Goal: Task Accomplishment & Management: Use online tool/utility

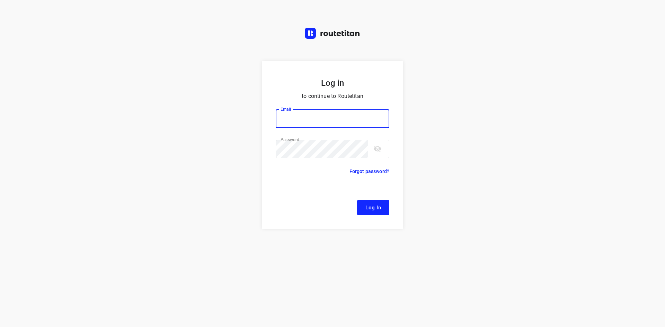
type input "[EMAIL_ADDRESS][DOMAIN_NAME]"
click at [369, 205] on span "Log In" at bounding box center [373, 207] width 16 height 9
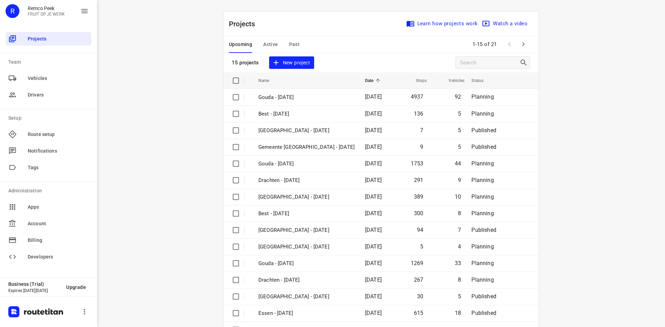
click at [264, 43] on span "Active" at bounding box center [270, 44] width 15 height 9
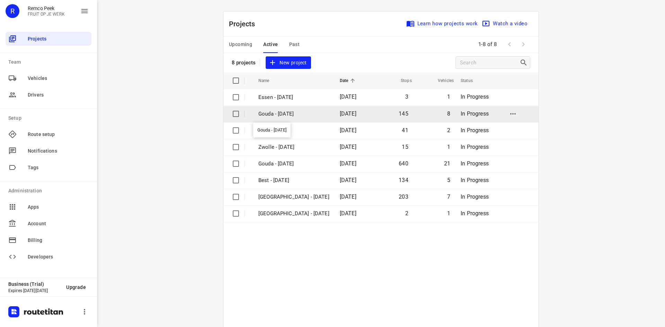
click at [290, 112] on p "Gouda - Friday" at bounding box center [293, 114] width 71 height 8
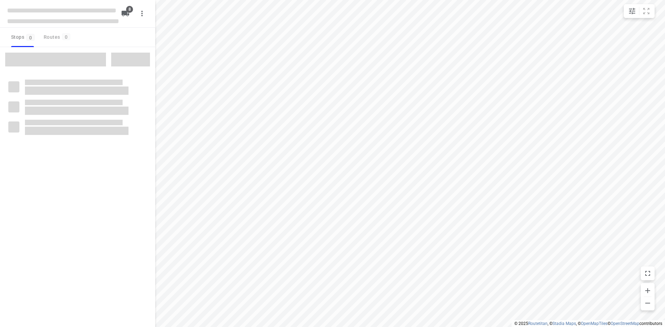
type input "distance"
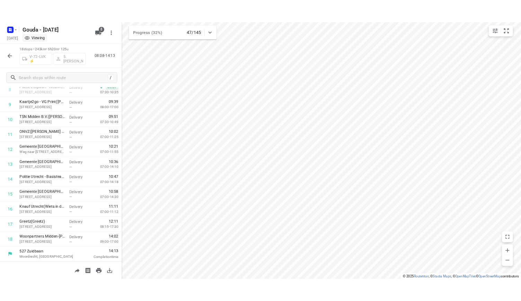
scroll to position [175, 0]
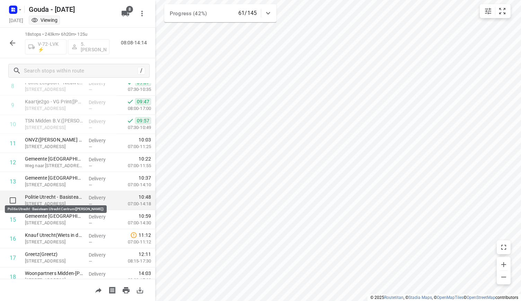
click at [71, 194] on p "Politie Utrecht - Basisteam Utrecht Centrum(Shirley Swan)" at bounding box center [54, 196] width 58 height 7
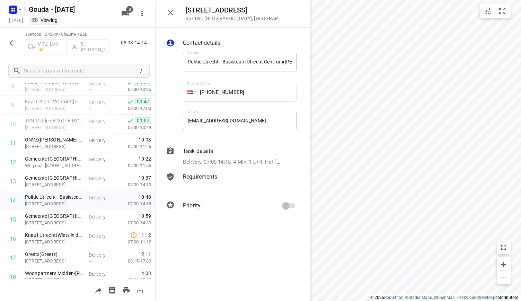
click at [207, 174] on p "Requirements" at bounding box center [200, 176] width 34 height 8
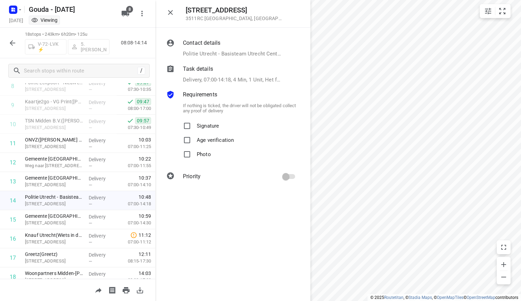
click at [226, 79] on p "Delivery, 07:00-14:18, 4 Min, 1 Unit, Het fruit staat op de tijdelijke balie aa…" at bounding box center [232, 80] width 99 height 8
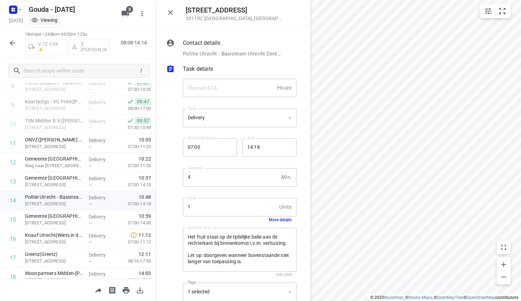
click at [274, 218] on button "More details" at bounding box center [280, 219] width 23 height 5
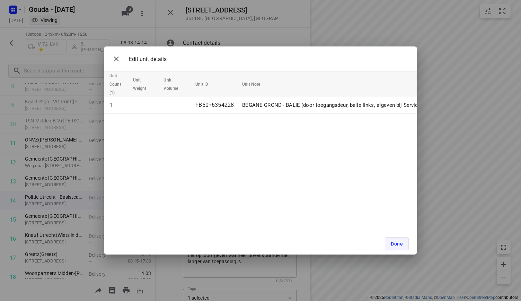
click at [387, 239] on button "Done" at bounding box center [397, 243] width 24 height 13
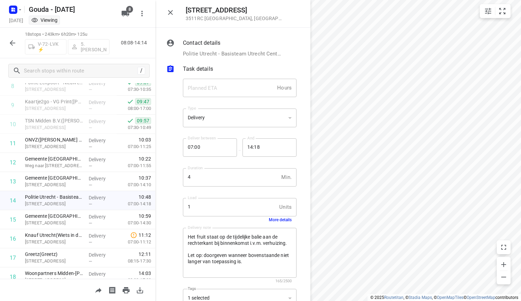
scroll to position [73, 0]
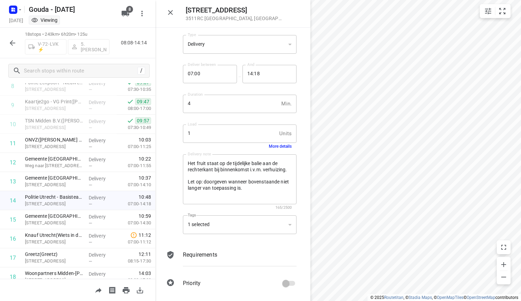
click at [257, 228] on div "1 selected" at bounding box center [240, 224] width 114 height 19
click at [171, 13] on icon "button" at bounding box center [170, 12] width 8 height 8
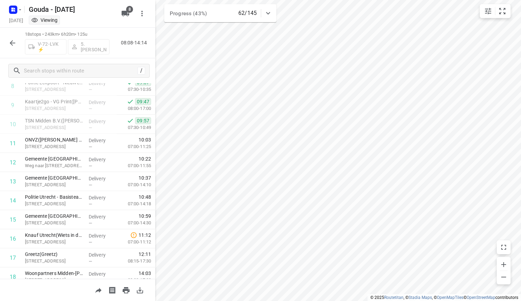
click at [14, 45] on icon "button" at bounding box center [12, 43] width 8 height 8
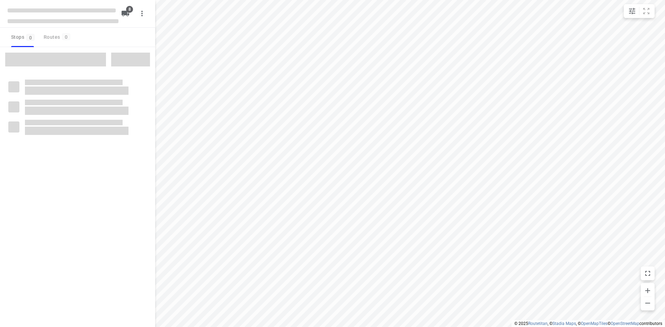
type input "distance"
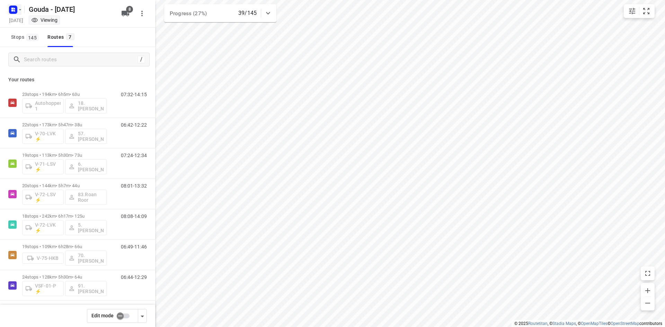
click at [12, 10] on icon "button" at bounding box center [12, 11] width 2 height 2
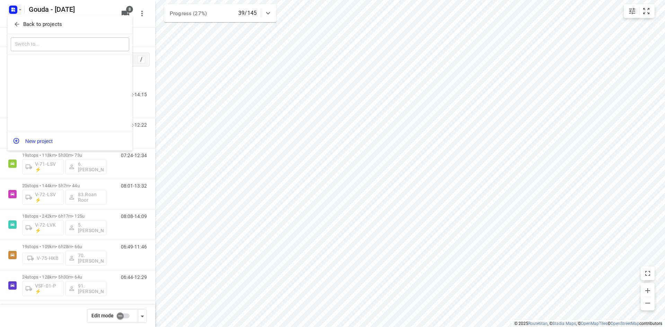
click at [35, 24] on p "Back to projects" at bounding box center [42, 24] width 39 height 8
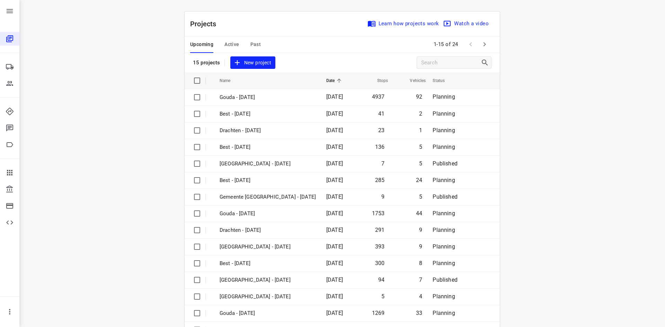
click at [230, 42] on span "Active" at bounding box center [231, 44] width 15 height 9
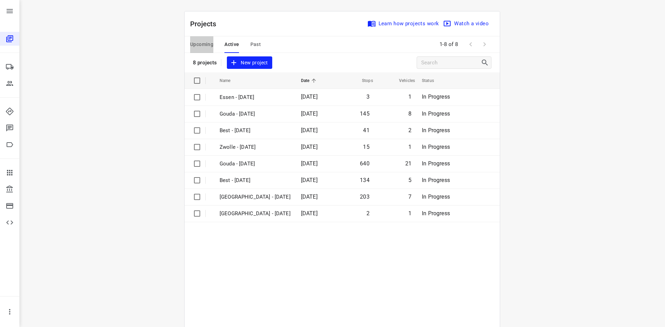
click at [204, 43] on span "Upcoming" at bounding box center [201, 44] width 23 height 9
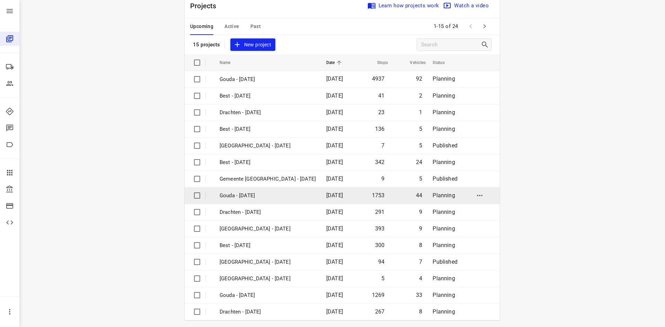
scroll to position [23, 0]
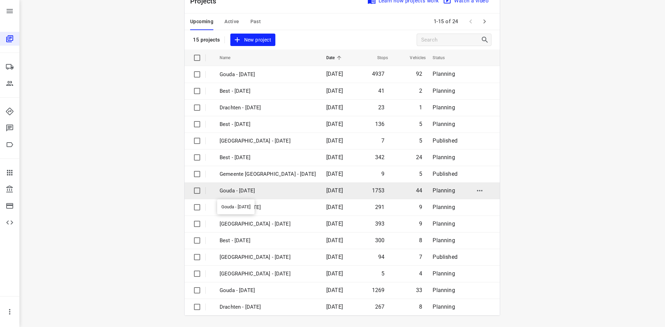
click at [257, 193] on p "Gouda - [DATE]" at bounding box center [268, 191] width 96 height 8
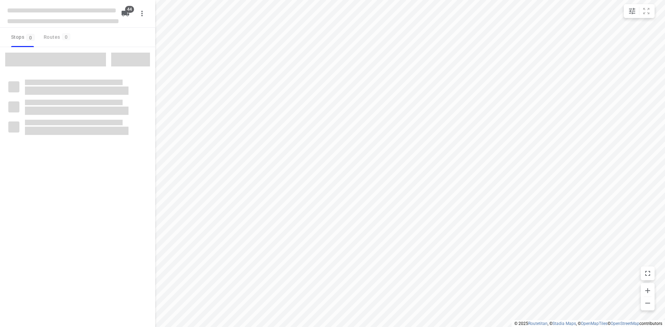
type input "distance"
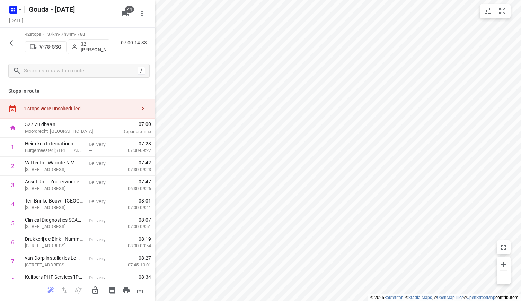
click at [12, 39] on icon "button" at bounding box center [12, 43] width 8 height 8
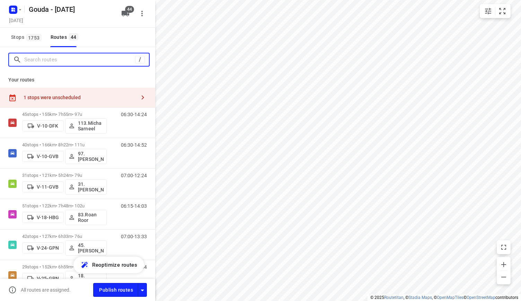
click at [78, 63] on input "Search routes" at bounding box center [79, 59] width 111 height 11
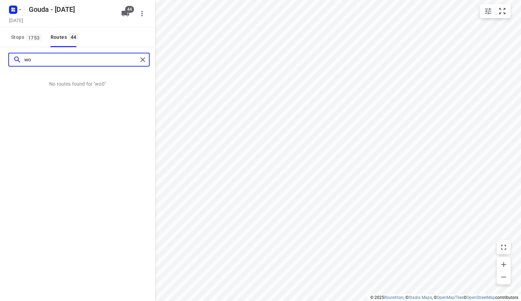
type input "w"
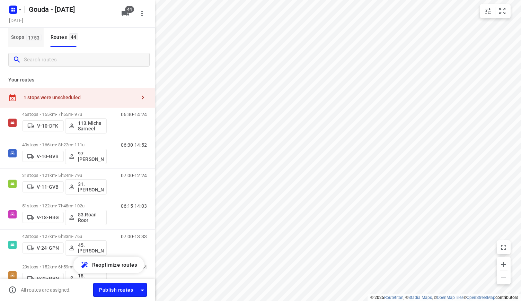
click at [21, 34] on span "Stops 1753" at bounding box center [27, 37] width 33 height 9
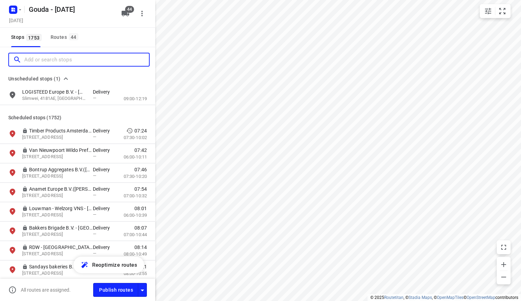
click at [53, 56] on input "Add or search stops" at bounding box center [86, 59] width 125 height 11
type input "0"
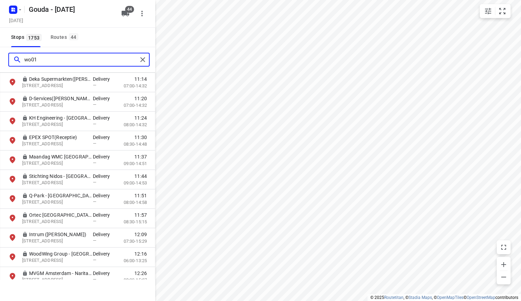
scroll to position [589, 0]
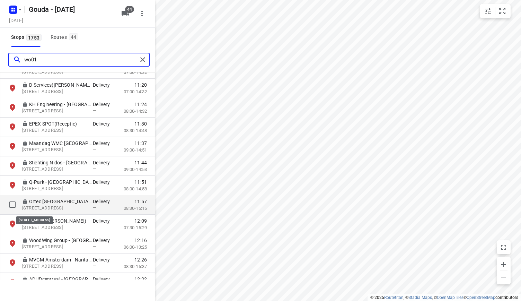
type input "wo01"
click at [63, 204] on p "Ortec Amsterdam(Afdeling facility)" at bounding box center [61, 201] width 64 height 7
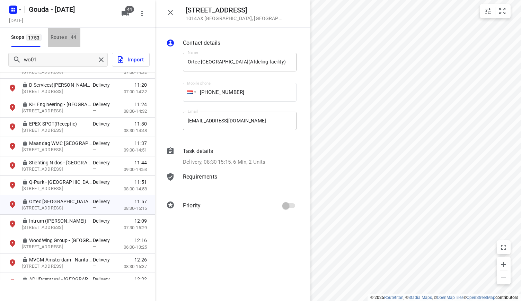
click at [67, 41] on div "Routes 44" at bounding box center [66, 37] width 30 height 9
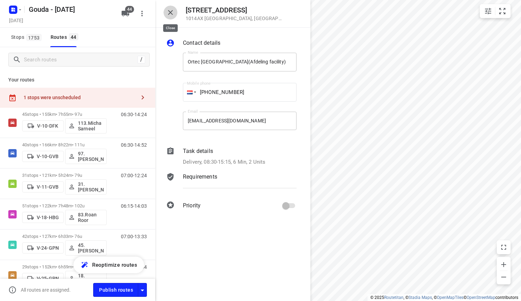
click at [174, 10] on icon "button" at bounding box center [170, 12] width 8 height 8
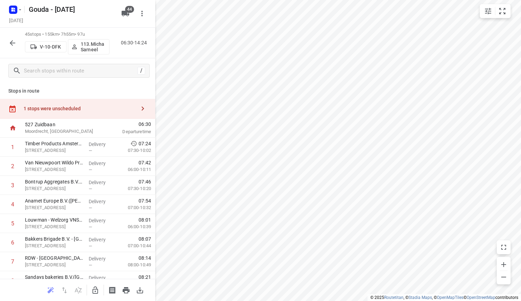
click at [12, 42] on icon "button" at bounding box center [12, 43] width 8 height 8
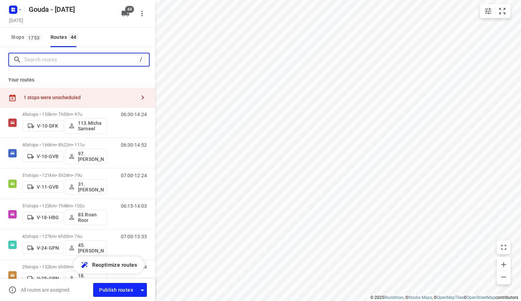
click at [61, 61] on input "Search routes" at bounding box center [80, 59] width 113 height 11
click at [28, 48] on div at bounding box center [77, 59] width 155 height 25
click at [26, 42] on button "Stops 1753" at bounding box center [25, 37] width 35 height 19
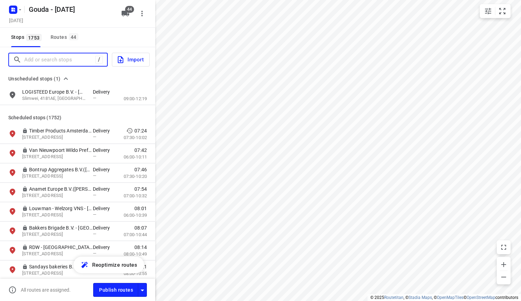
click at [44, 57] on input "Add or search stops" at bounding box center [59, 59] width 71 height 11
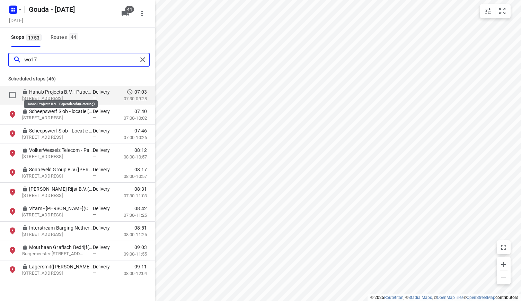
type input "wo17"
click at [39, 95] on p "Hanab Projects B.V. - Papendrecht(Catering)" at bounding box center [61, 91] width 64 height 7
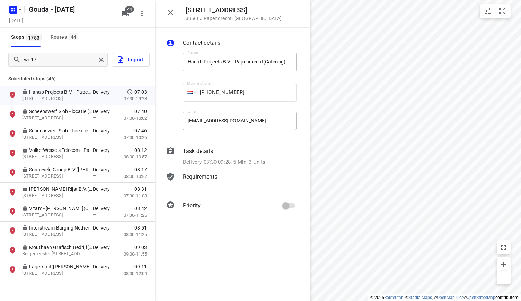
click at [170, 9] on icon "button" at bounding box center [170, 12] width 8 height 8
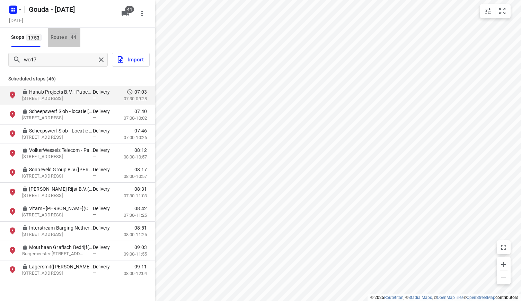
click at [67, 38] on div "Routes 44" at bounding box center [66, 37] width 30 height 9
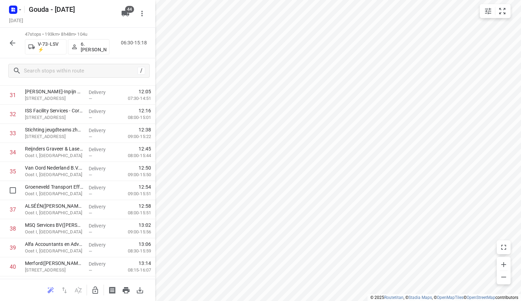
scroll to position [773, 0]
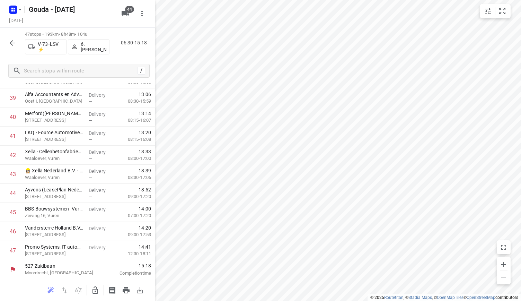
click at [14, 42] on icon "button" at bounding box center [12, 43] width 8 height 8
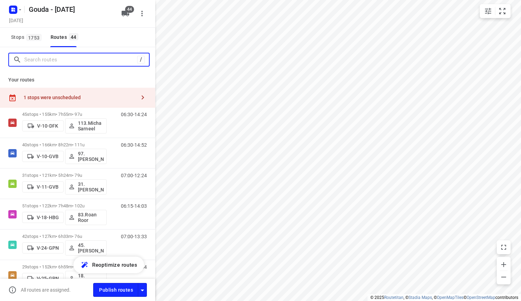
click at [50, 62] on input "Search routes" at bounding box center [80, 59] width 113 height 11
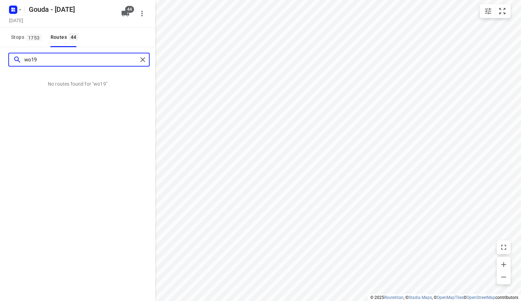
type input "wo19"
click at [0, 19] on div "Gouda - Wednesday Wednesday, Aug 20 44" at bounding box center [77, 14] width 155 height 28
click at [20, 43] on button "Stops 1753" at bounding box center [25, 37] width 35 height 19
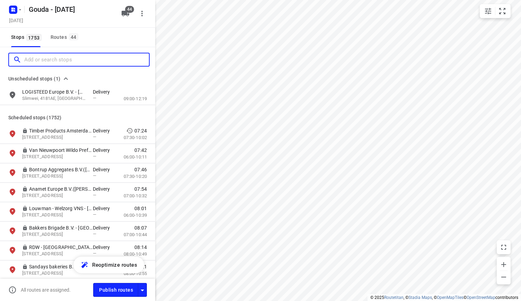
click at [57, 56] on input "Add or search stops" at bounding box center [86, 59] width 125 height 11
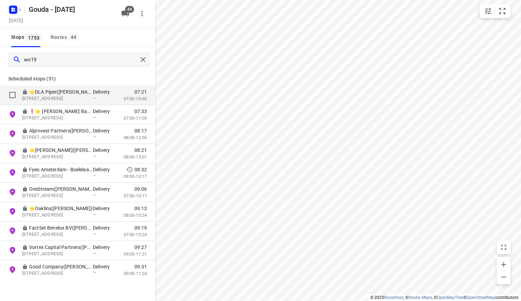
click at [70, 94] on p "⭐DLA Piper(Margaux Perry)" at bounding box center [61, 91] width 64 height 7
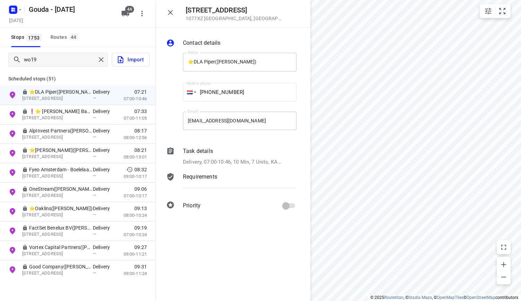
click at [177, 14] on div "Strawinskylaan 6 1077XZ Amsterdam , Netherlands" at bounding box center [232, 14] width 155 height 28
drag, startPoint x: 175, startPoint y: 10, endPoint x: 181, endPoint y: 10, distance: 6.2
click at [175, 10] on button "button" at bounding box center [170, 13] width 14 height 14
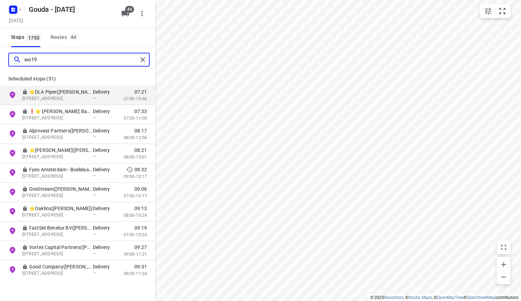
click at [38, 59] on input "wo19" at bounding box center [80, 59] width 113 height 11
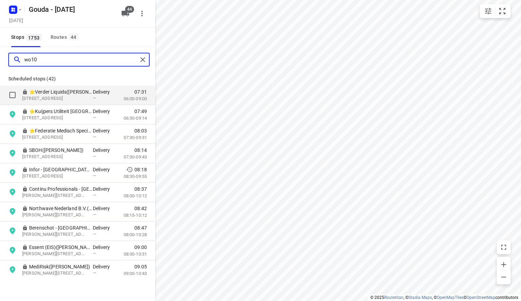
type input "wo10"
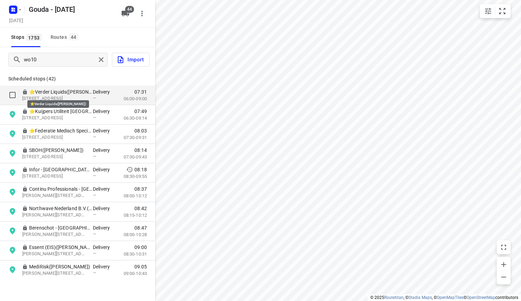
click at [65, 95] on p "⭐Verder Liquids(Nancy van der Wardt)" at bounding box center [61, 91] width 64 height 7
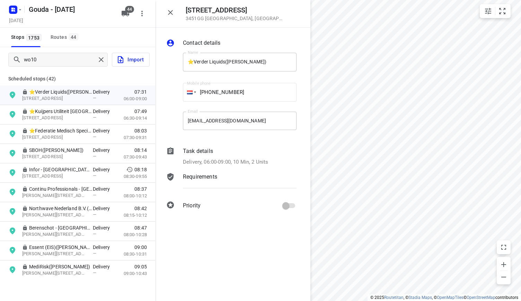
click at [167, 11] on icon "button" at bounding box center [170, 12] width 8 height 8
